Goal: Information Seeking & Learning: Learn about a topic

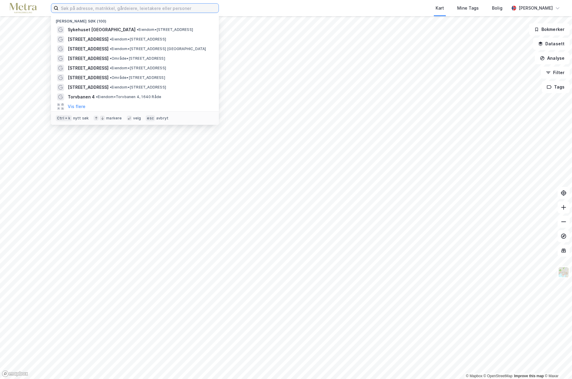
click at [85, 10] on input at bounding box center [139, 8] width 160 height 9
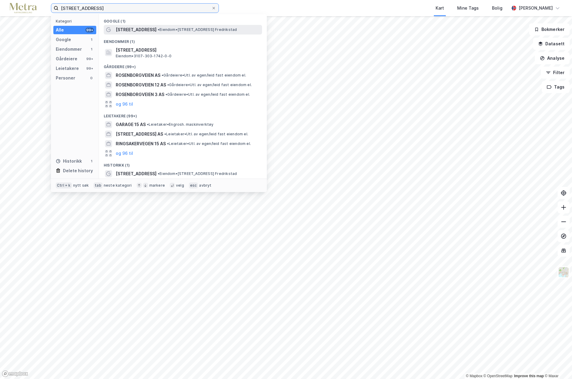
type input "[STREET_ADDRESS]"
click at [130, 27] on span "[STREET_ADDRESS]" at bounding box center [136, 29] width 41 height 7
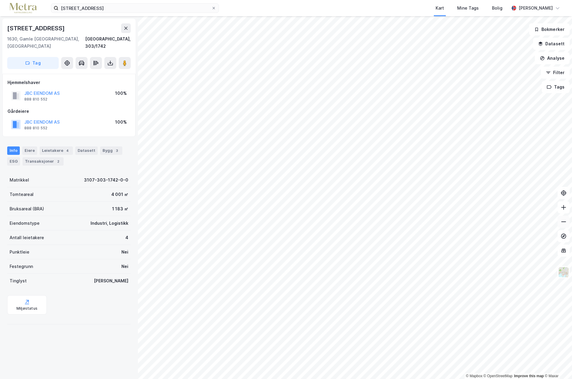
click at [565, 224] on icon at bounding box center [564, 222] width 6 height 6
